Goal: Task Accomplishment & Management: Complete application form

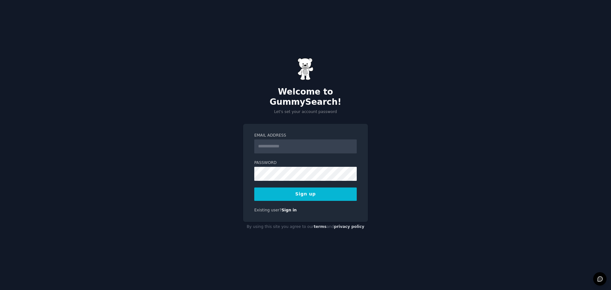
click at [255, 82] on div "Welcome to GummySearch! Let's set your account password" at bounding box center [305, 86] width 125 height 57
click at [278, 143] on input "Email Address" at bounding box center [305, 146] width 102 height 14
type input "**********"
click at [287, 208] on link "Sign in" at bounding box center [288, 210] width 15 height 4
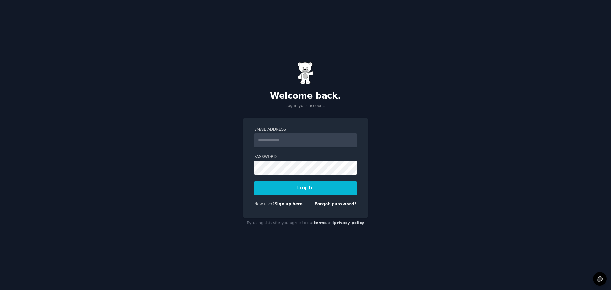
click at [288, 203] on link "Sign up here" at bounding box center [288, 204] width 28 height 4
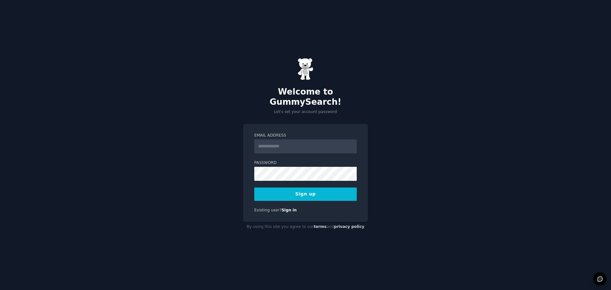
type input "**********"
click at [300, 191] on button "Sign up" at bounding box center [305, 193] width 102 height 13
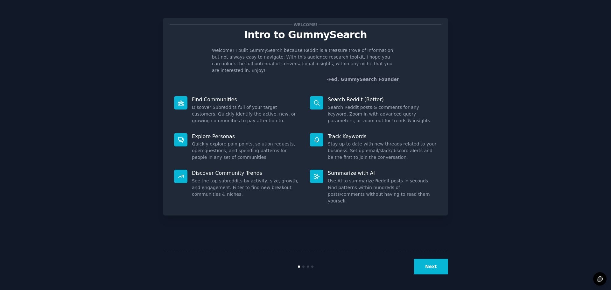
click at [304, 265] on div "Next" at bounding box center [305, 266] width 285 height 29
click at [433, 267] on button "Next" at bounding box center [431, 267] width 34 height 16
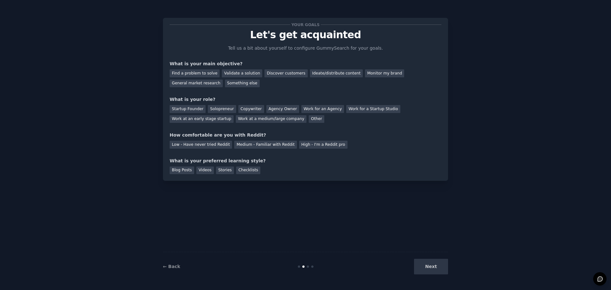
click at [203, 64] on div "What is your main objective?" at bounding box center [305, 63] width 272 height 7
click at [203, 75] on div "Find a problem to solve" at bounding box center [194, 73] width 50 height 8
click at [218, 106] on div "Solopreneur" at bounding box center [222, 109] width 28 height 8
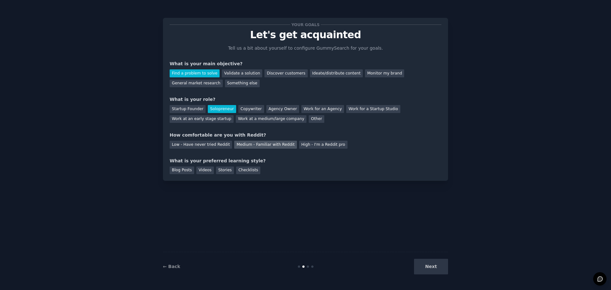
click at [242, 145] on div "Medium - Familiar with Reddit" at bounding box center [265, 145] width 62 height 8
click at [175, 170] on div "Blog Posts" at bounding box center [181, 170] width 24 height 8
click at [429, 265] on button "Next" at bounding box center [431, 267] width 34 height 16
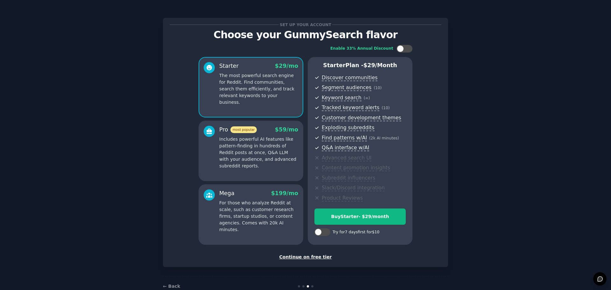
click at [297, 259] on div "Continue on free tier" at bounding box center [305, 256] width 272 height 7
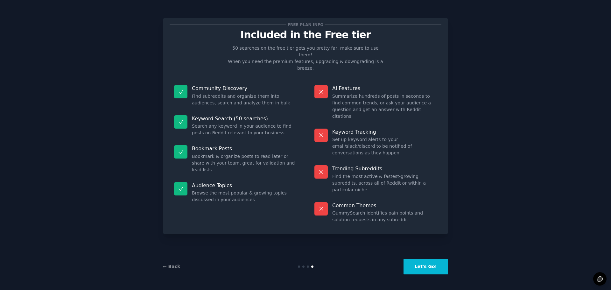
click at [433, 264] on button "Let's Go!" at bounding box center [425, 267] width 45 height 16
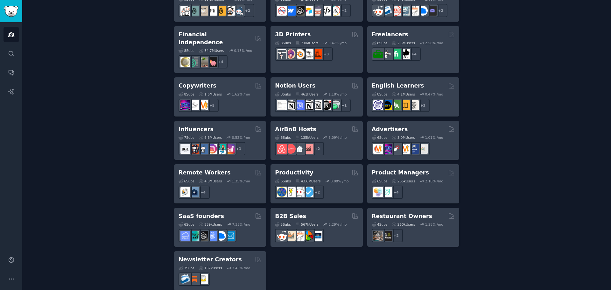
scroll to position [444, 0]
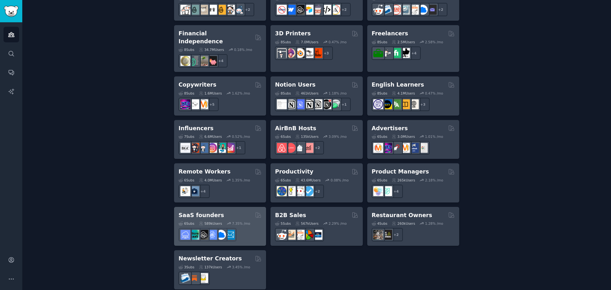
click at [202, 211] on h2 "SaaS founders" at bounding box center [200, 215] width 45 height 8
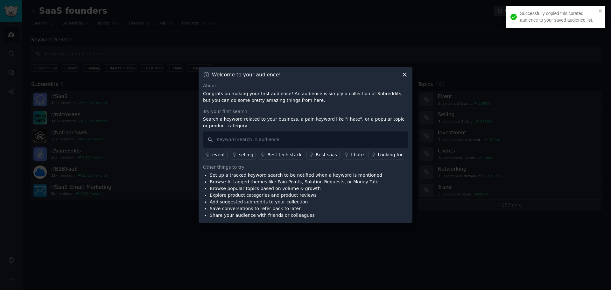
click at [226, 95] on p "Congrats on making your first audience! An audience is simply a collection of S…" at bounding box center [305, 96] width 205 height 13
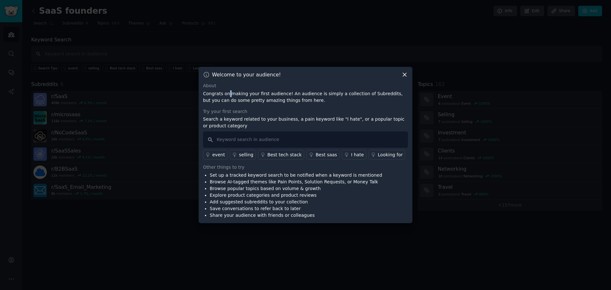
click at [226, 95] on p "Congrats on making your first audience! An audience is simply a collection of S…" at bounding box center [305, 96] width 205 height 13
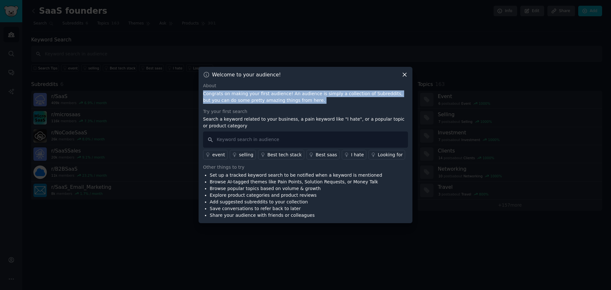
click at [226, 95] on p "Congrats on making your first audience! An audience is simply a collection of S…" at bounding box center [305, 96] width 205 height 13
click at [406, 73] on icon at bounding box center [404, 74] width 7 height 7
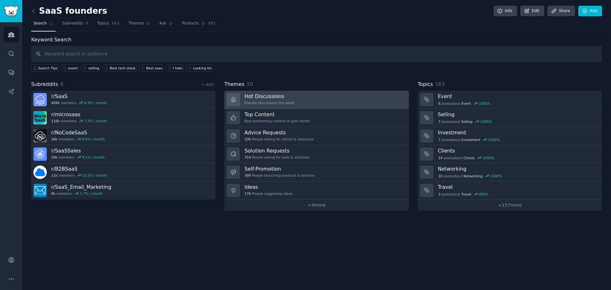
click at [267, 93] on h3 "Hot Discussions" at bounding box center [269, 96] width 50 height 7
